Goal: Task Accomplishment & Management: Manage account settings

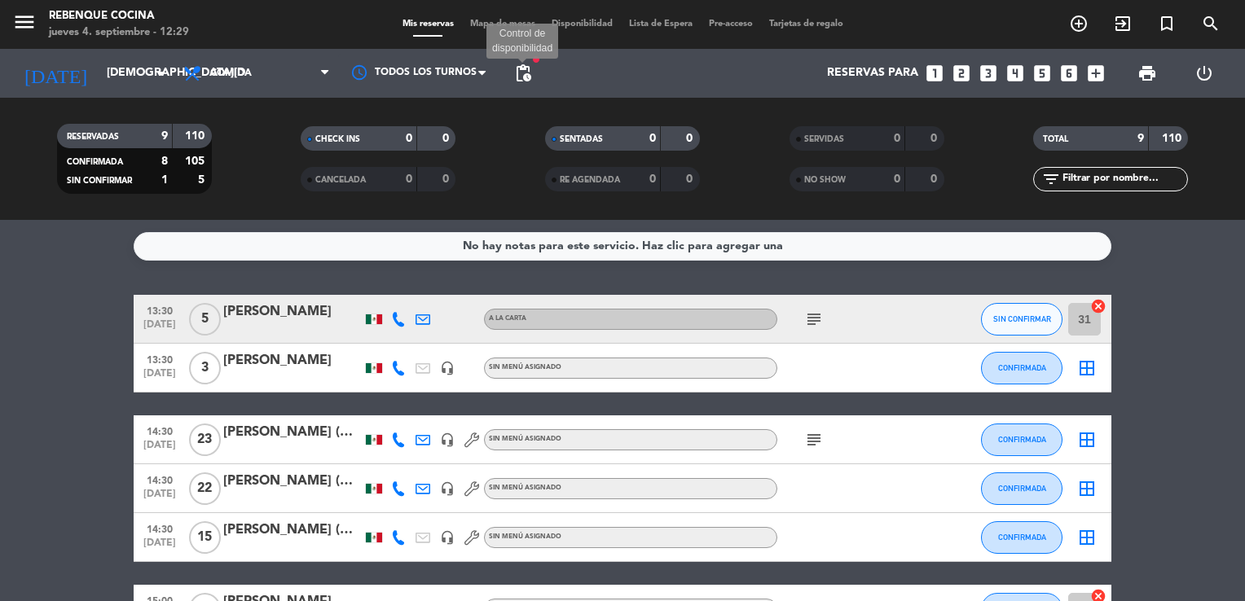
click at [519, 75] on span "pending_actions" at bounding box center [523, 74] width 20 height 20
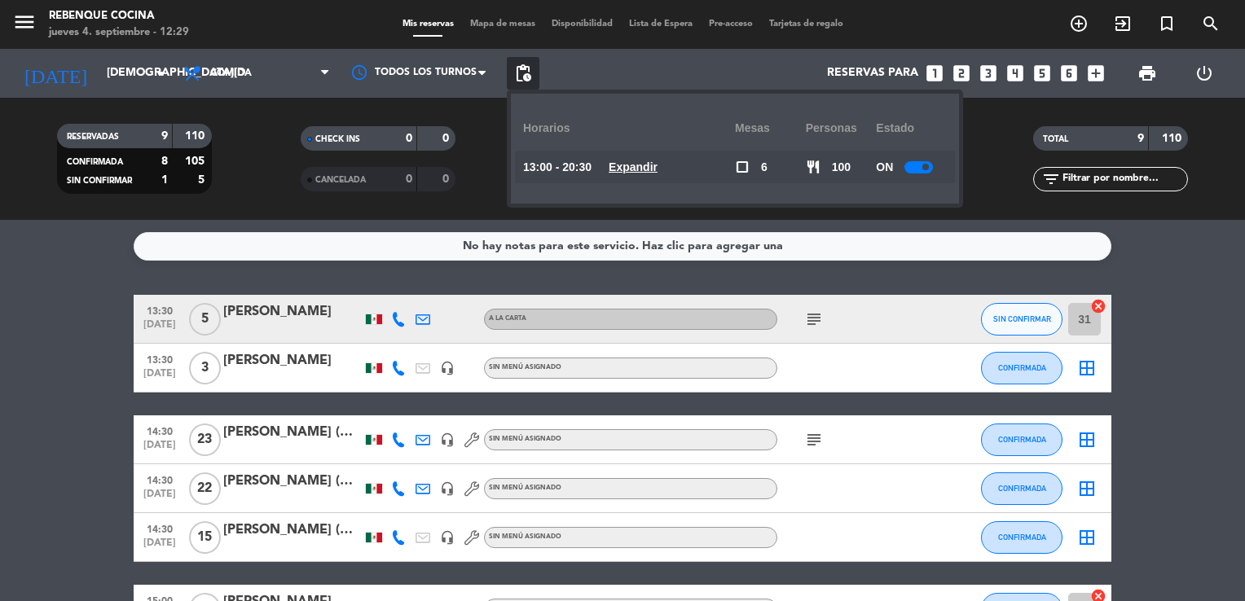
click at [910, 171] on div at bounding box center [918, 167] width 29 height 12
click at [1131, 305] on bookings-row "13:30 [DATE] 5 [PERSON_NAME] A LA CARTA subject SIN CONFIRMAR 31 cancel 13:30 […" at bounding box center [622, 560] width 1245 height 531
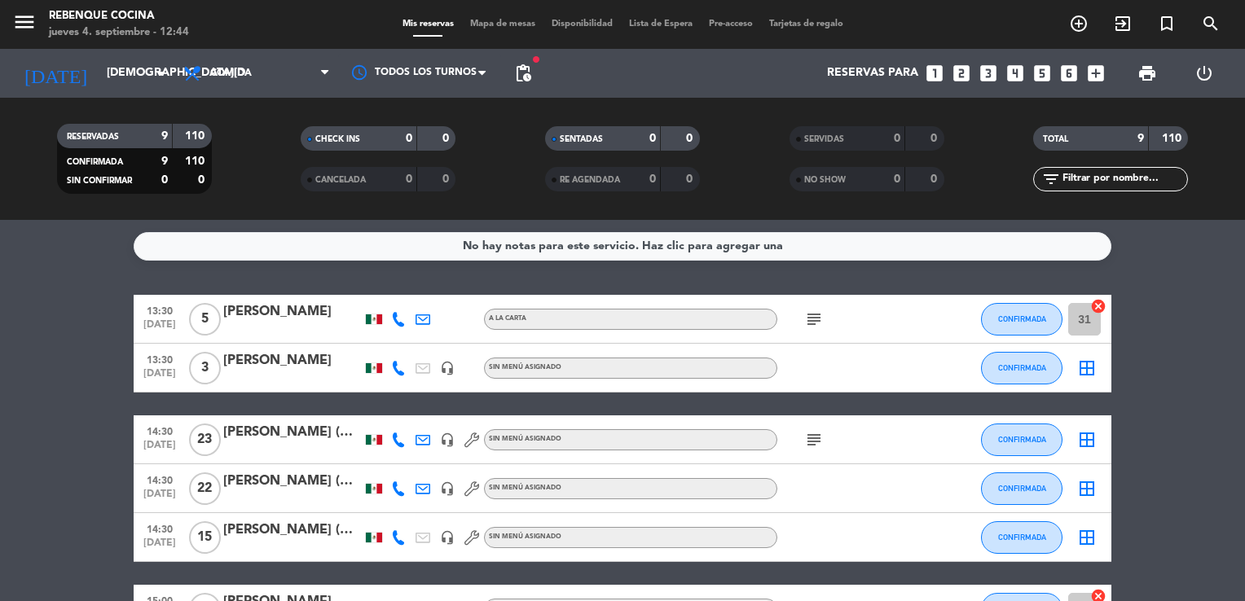
scroll to position [305, 0]
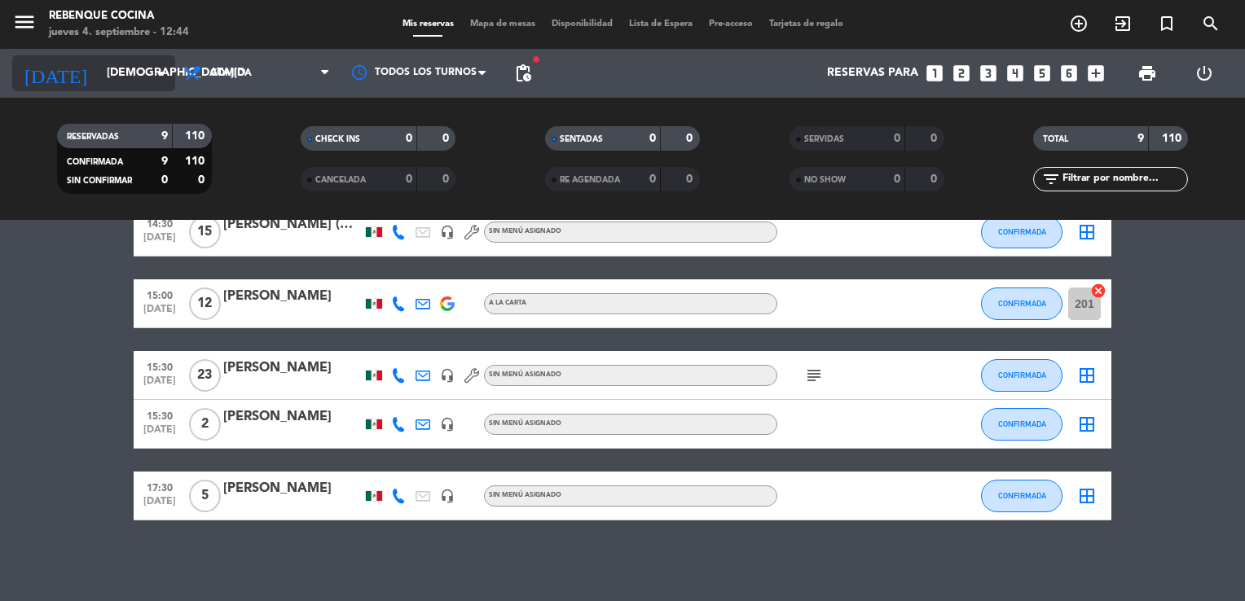
click at [99, 67] on input "[DEMOGRAPHIC_DATA][DATE]" at bounding box center [176, 73] width 155 height 29
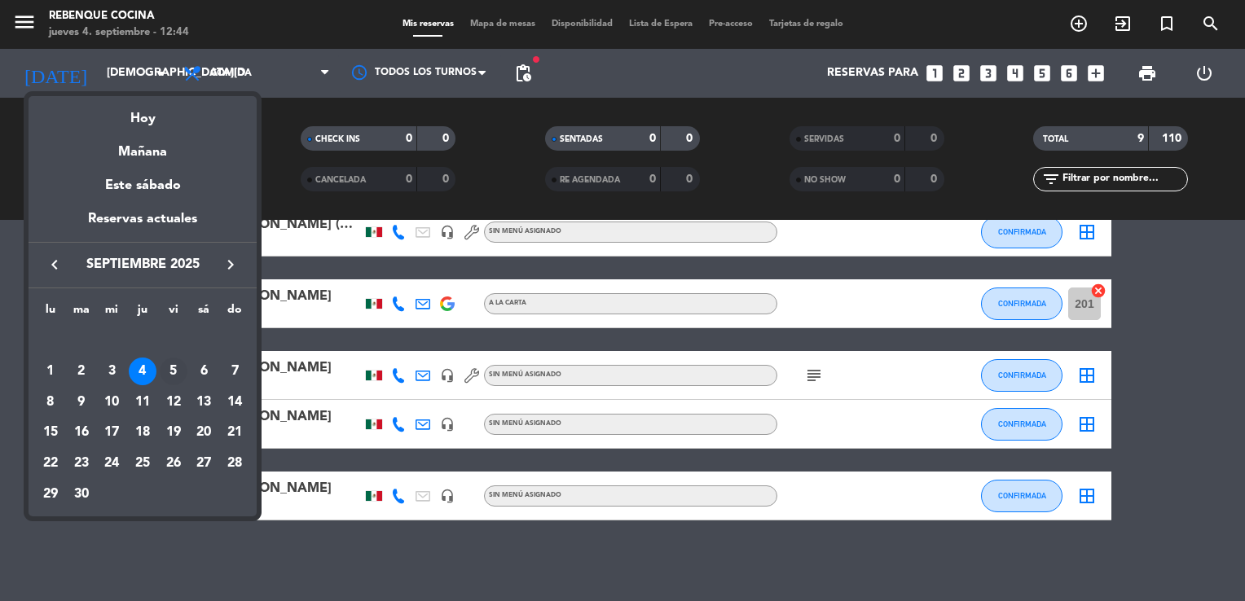
click at [167, 364] on div "5" at bounding box center [174, 372] width 28 height 28
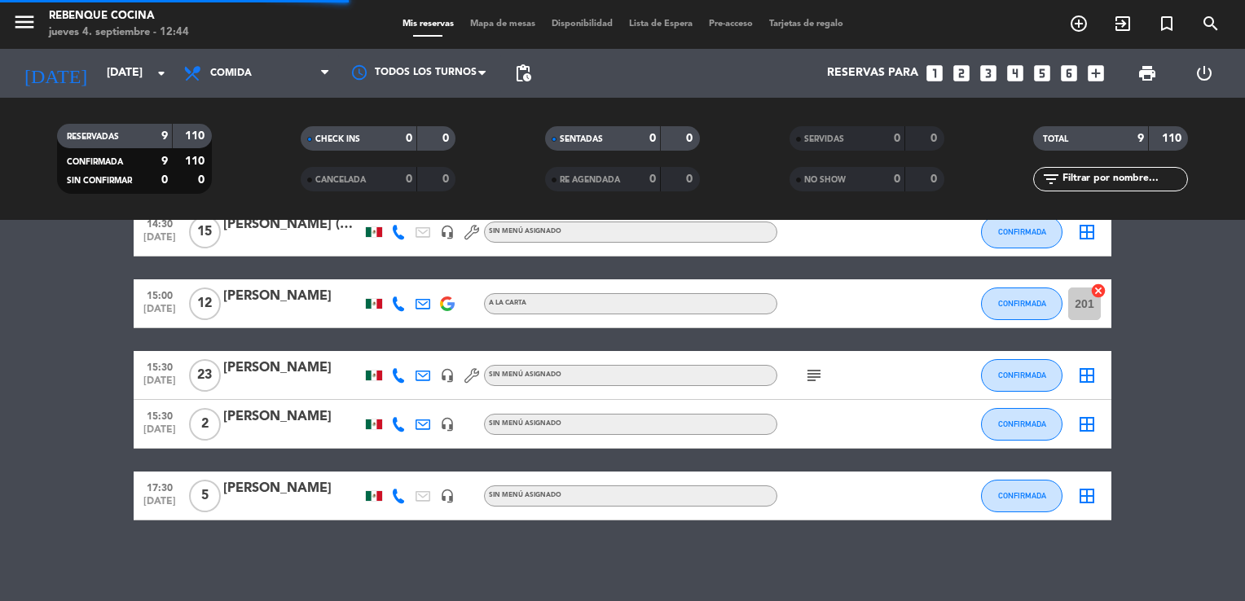
scroll to position [0, 0]
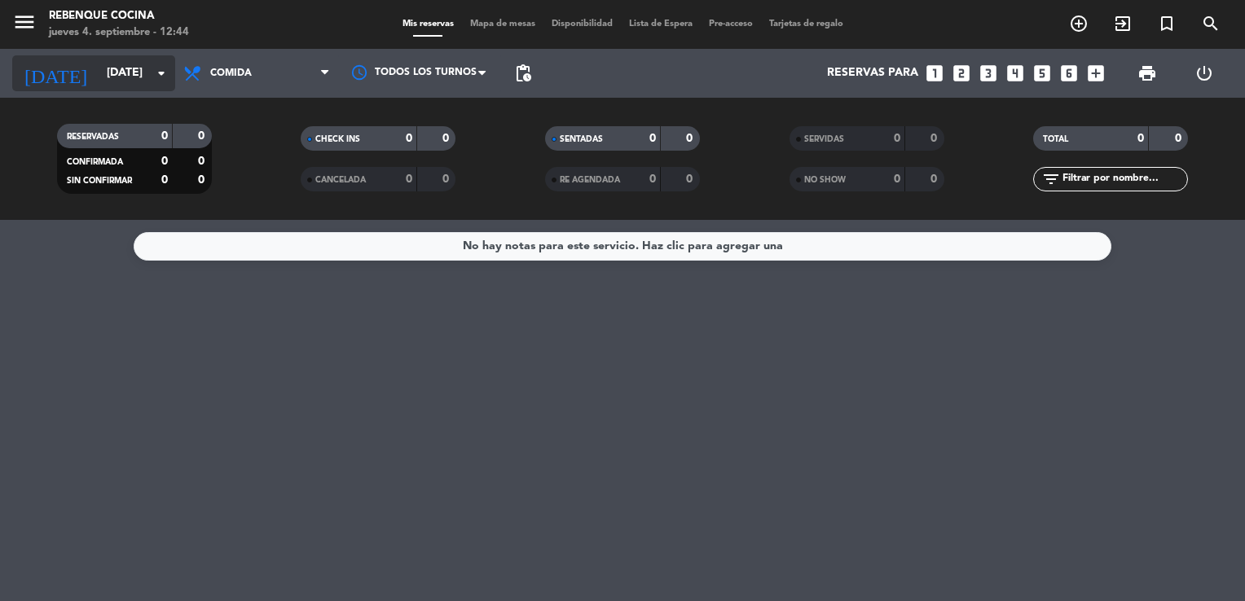
click at [114, 67] on input "[DATE]" at bounding box center [176, 73] width 155 height 29
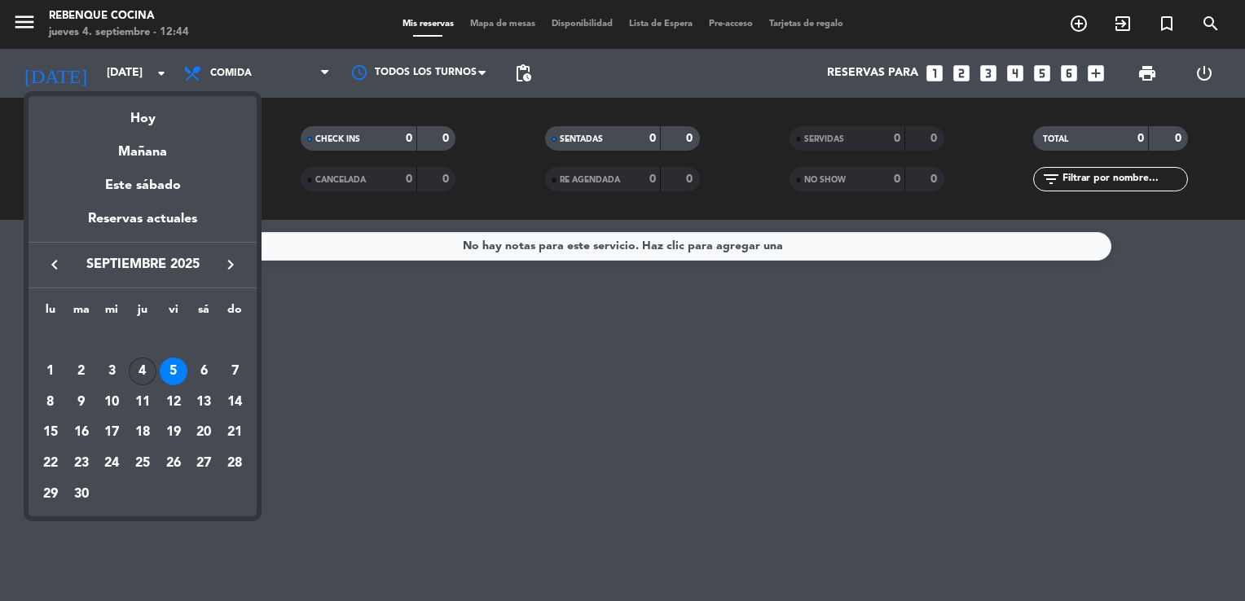
click at [147, 373] on div "4" at bounding box center [143, 372] width 28 height 28
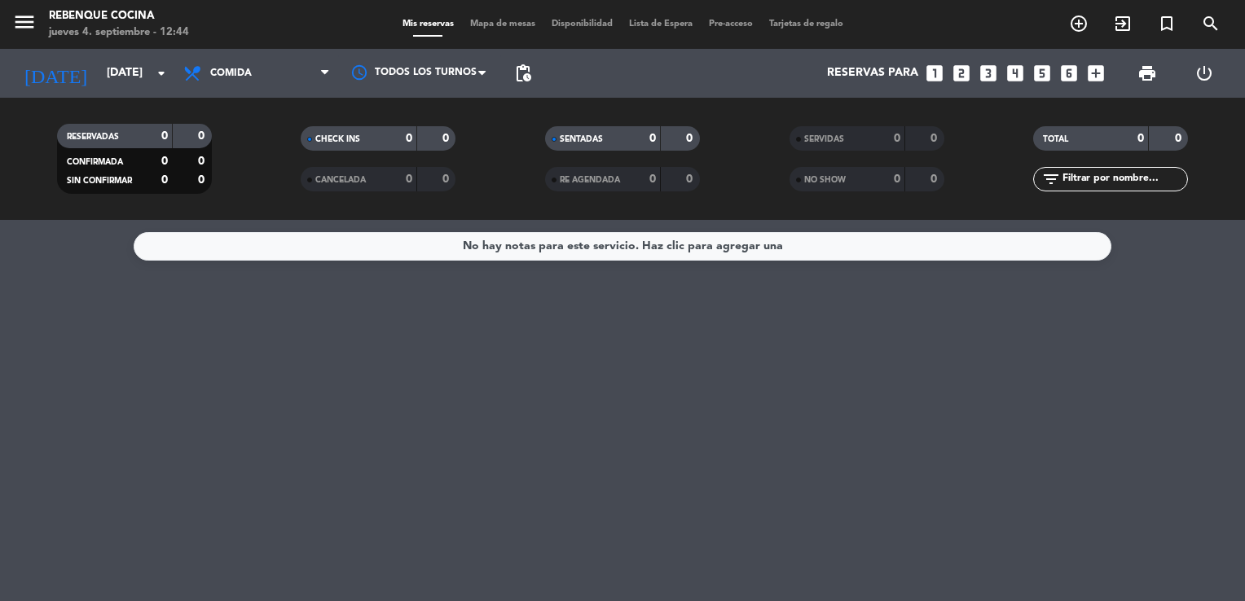
type input "[DEMOGRAPHIC_DATA][DATE]"
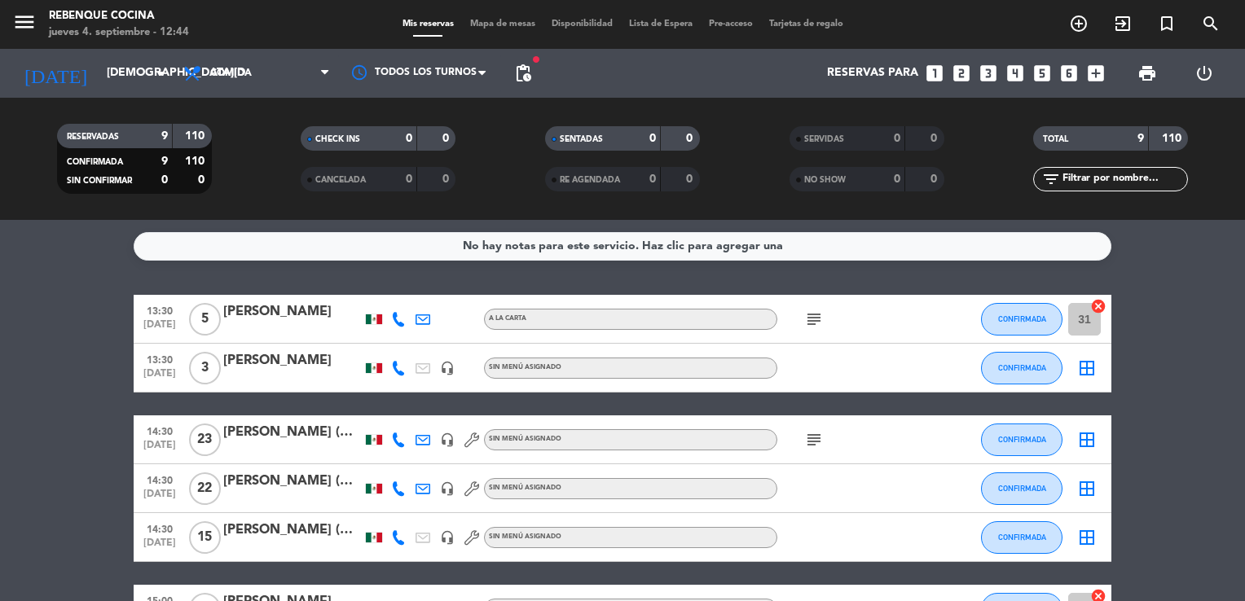
click at [821, 439] on icon "subject" at bounding box center [814, 440] width 20 height 20
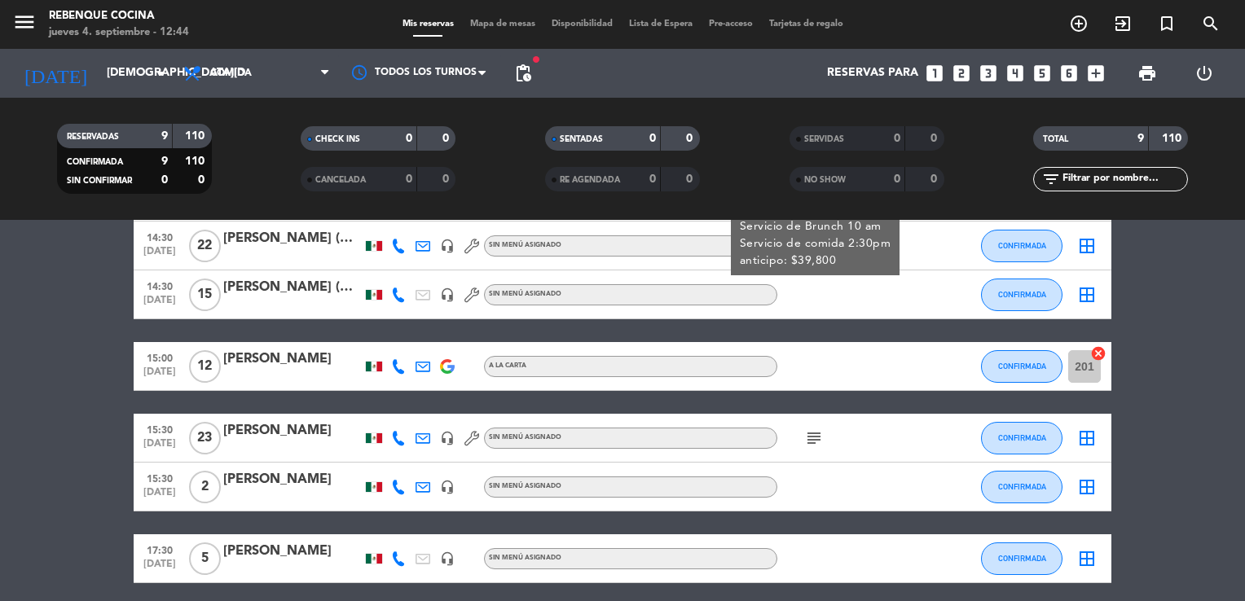
scroll to position [305, 0]
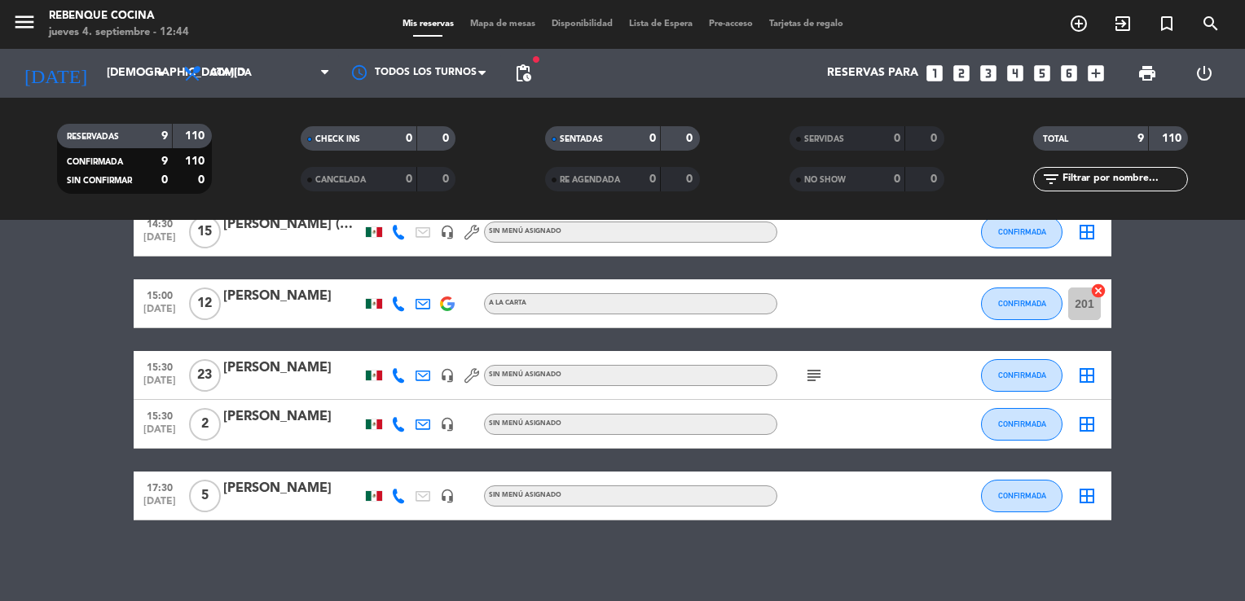
click at [803, 362] on div "subject" at bounding box center [850, 375] width 147 height 48
drag, startPoint x: 803, startPoint y: 362, endPoint x: 811, endPoint y: 375, distance: 14.7
click at [811, 375] on div "subject" at bounding box center [850, 375] width 147 height 48
click at [811, 375] on icon "subject" at bounding box center [814, 376] width 20 height 20
click at [802, 534] on div "No hay notas para este servicio. Haz clic para agregar una 13:30 [DATE] 5 [PERS…" at bounding box center [622, 410] width 1245 height 381
